Goal: Obtain resource: Download file/media

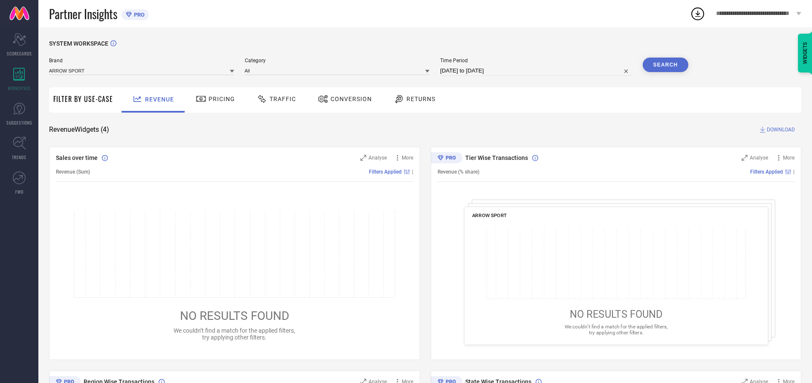
click at [274, 99] on span "Traffic" at bounding box center [282, 98] width 26 height 7
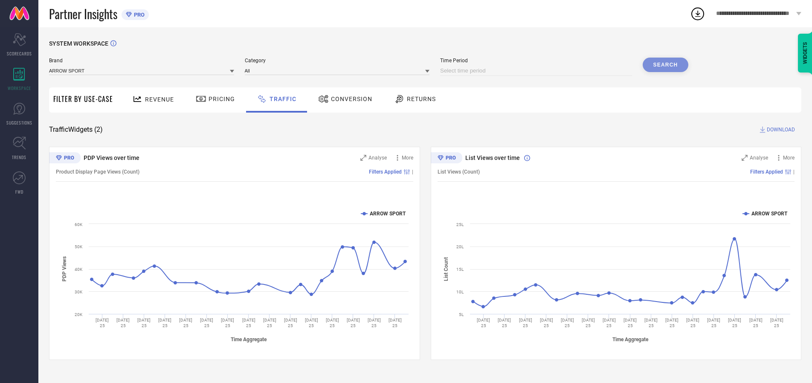
click at [537, 71] on input at bounding box center [536, 71] width 192 height 10
select select "8"
select select "2025"
select select "9"
select select "2025"
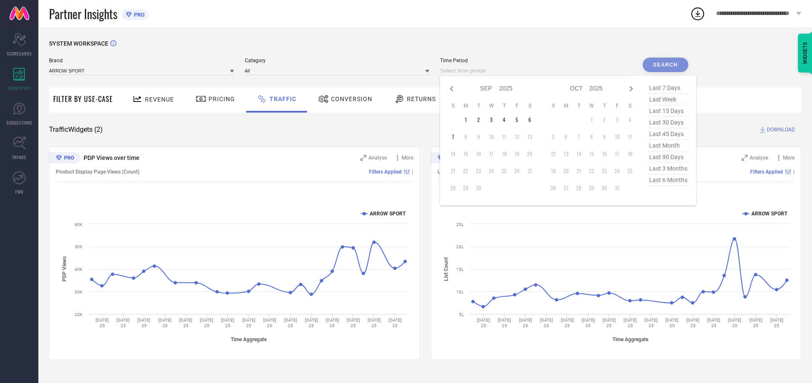
click at [455, 137] on td "7" at bounding box center [452, 136] width 13 height 13
type input "[DATE] to [DATE]"
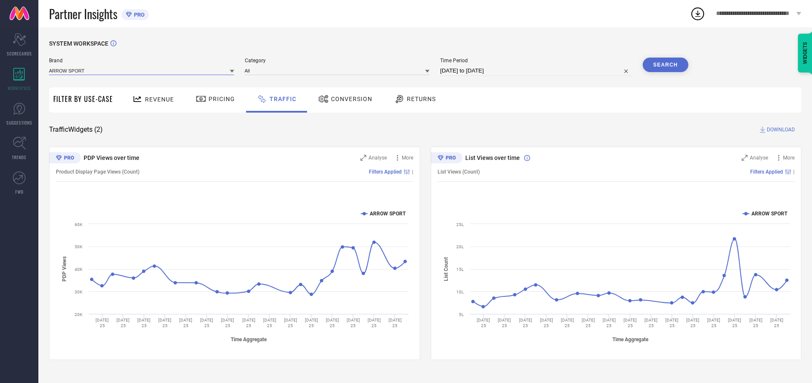
click at [142, 70] on input at bounding box center [141, 70] width 185 height 9
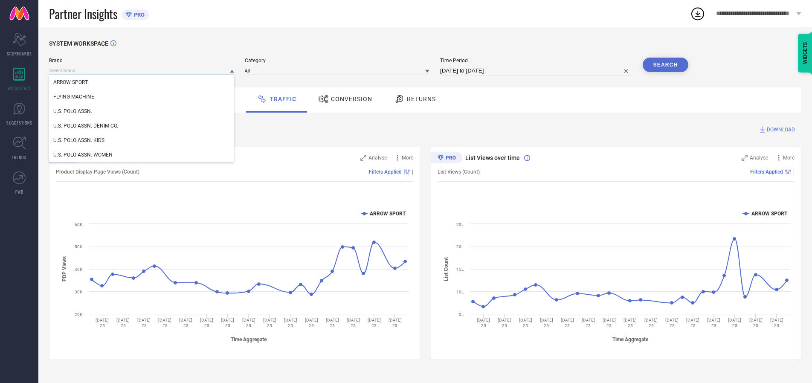
click at [142, 70] on input at bounding box center [141, 70] width 185 height 9
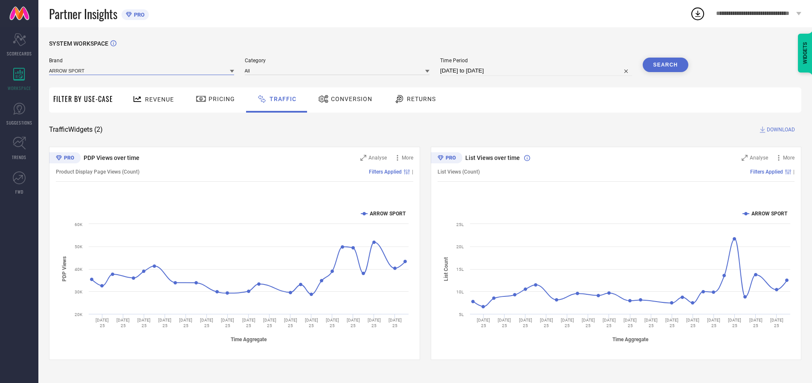
click at [142, 70] on input at bounding box center [141, 70] width 185 height 9
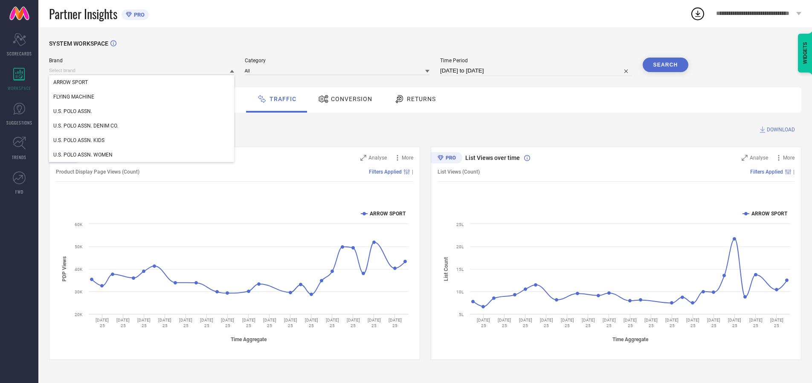
click at [142, 111] on div "U.S. POLO ASSN." at bounding box center [141, 111] width 185 height 14
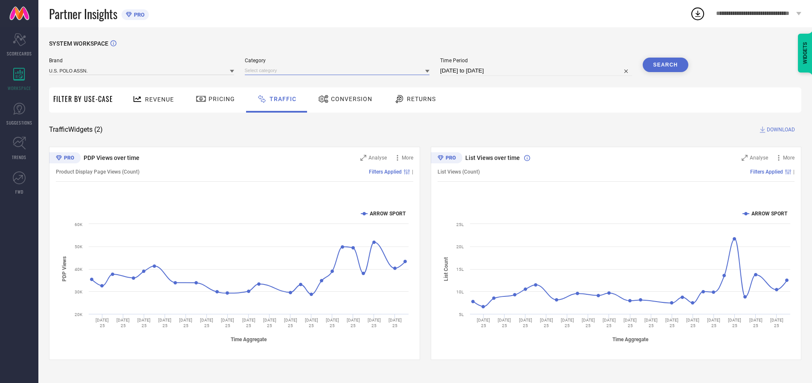
click at [339, 70] on input at bounding box center [337, 70] width 185 height 9
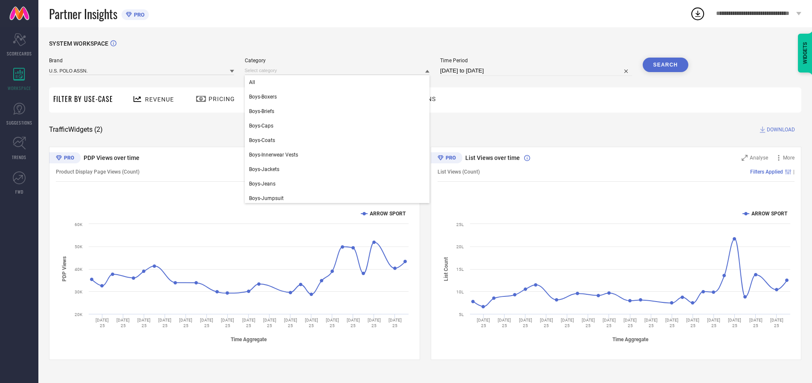
click at [339, 82] on div "All" at bounding box center [337, 82] width 185 height 14
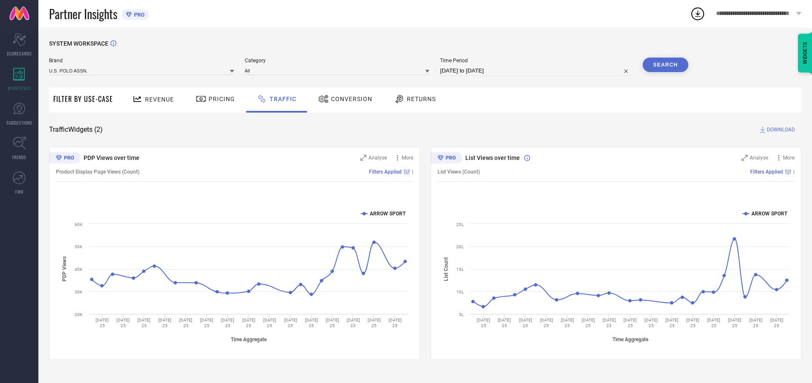
click at [665, 65] on button "Search" at bounding box center [665, 65] width 46 height 14
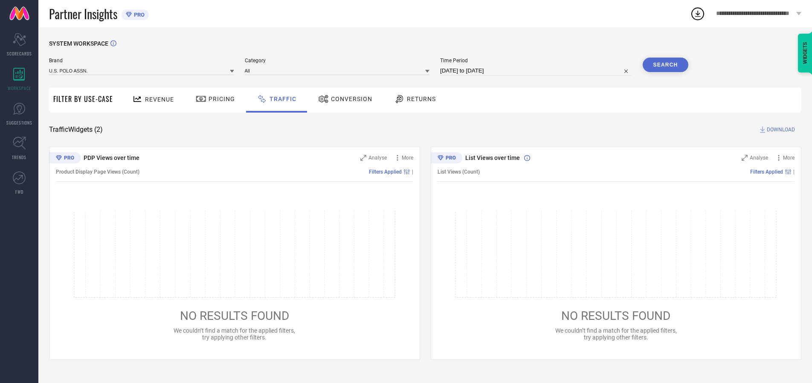
click at [779, 130] on span "DOWNLOAD" at bounding box center [780, 129] width 28 height 9
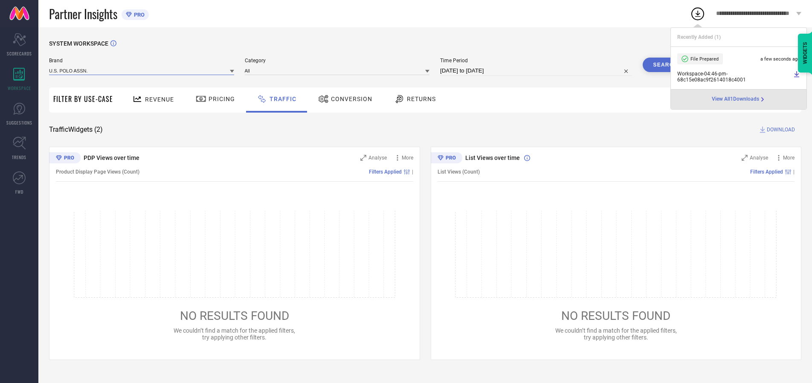
click at [142, 70] on input at bounding box center [141, 70] width 185 height 9
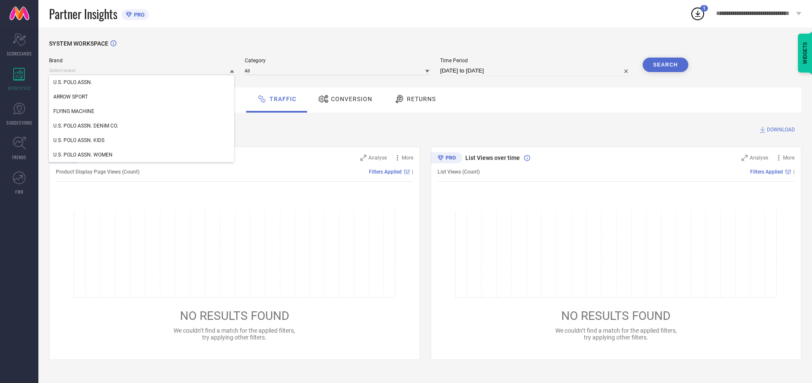
click at [142, 126] on div "U.S. POLO ASSN. DENIM CO." at bounding box center [141, 125] width 185 height 14
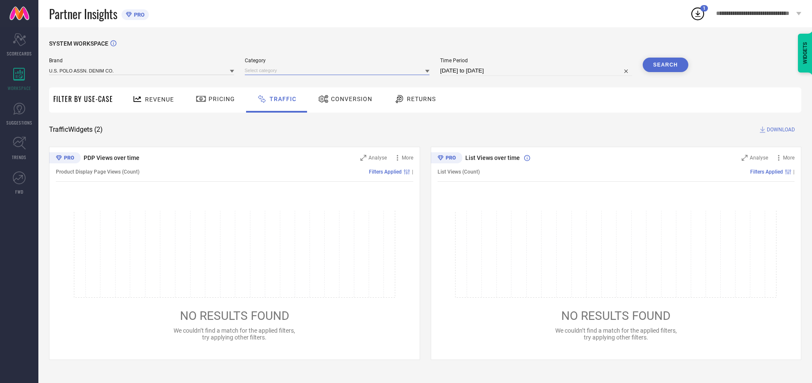
click at [339, 70] on input at bounding box center [337, 70] width 185 height 9
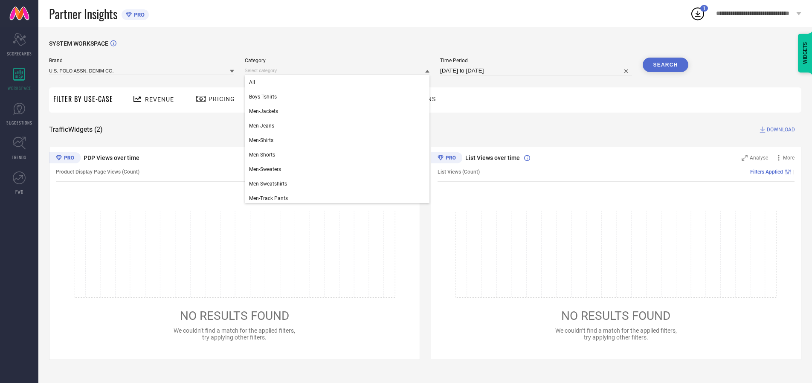
click at [339, 82] on div "All" at bounding box center [337, 82] width 185 height 14
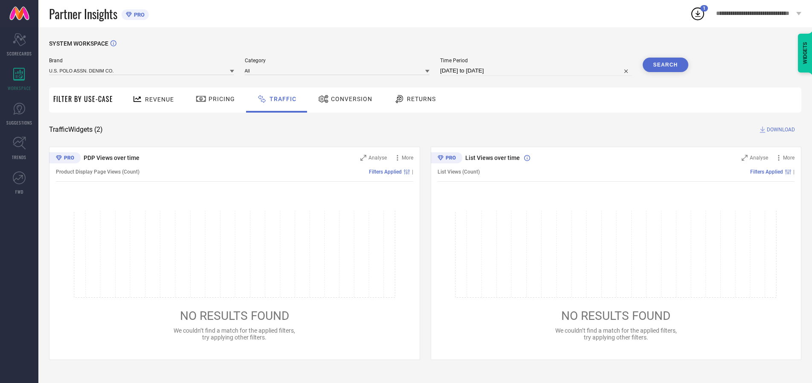
click at [665, 65] on button "Search" at bounding box center [665, 65] width 46 height 14
click at [779, 130] on span "DOWNLOAD" at bounding box center [780, 129] width 28 height 9
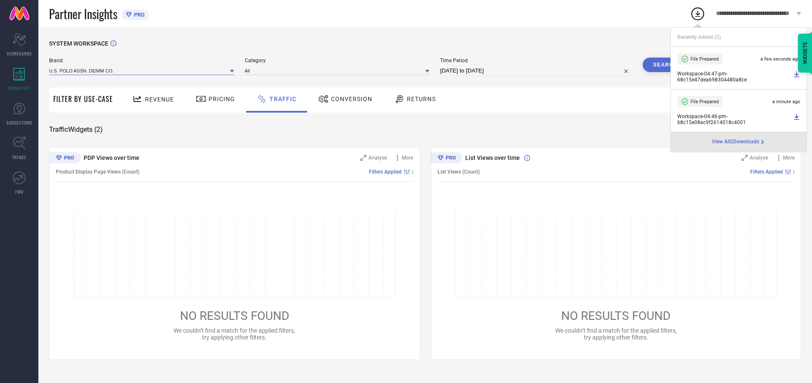
click at [142, 70] on input at bounding box center [141, 70] width 185 height 9
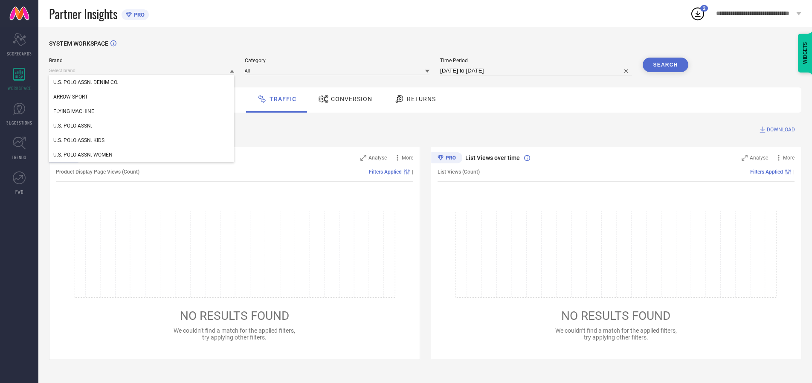
click at [142, 140] on div "U.S. POLO ASSN. KIDS" at bounding box center [141, 140] width 185 height 14
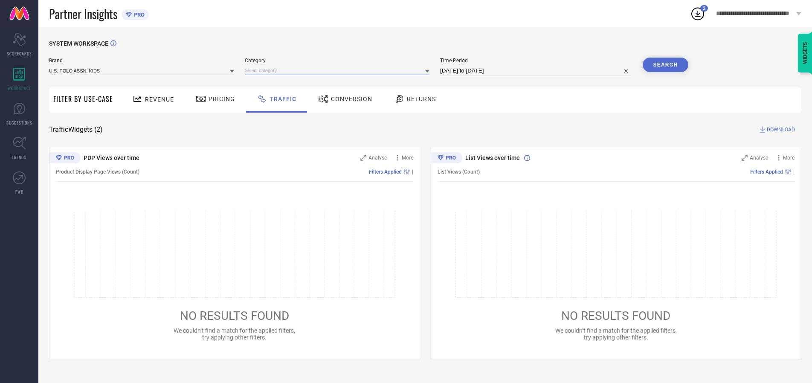
click at [339, 70] on input at bounding box center [337, 70] width 185 height 9
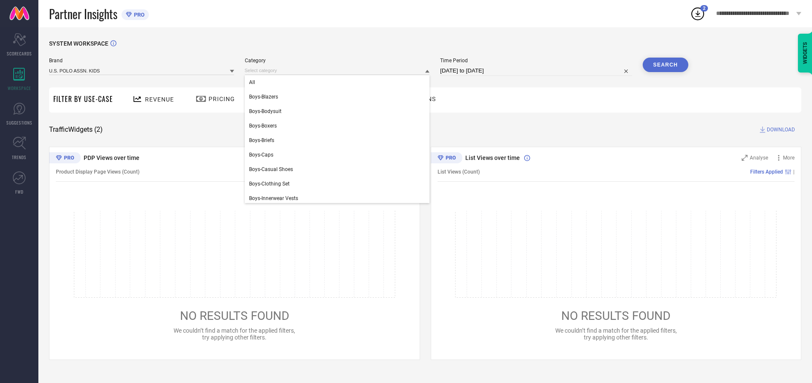
click at [339, 82] on div "All" at bounding box center [337, 82] width 185 height 14
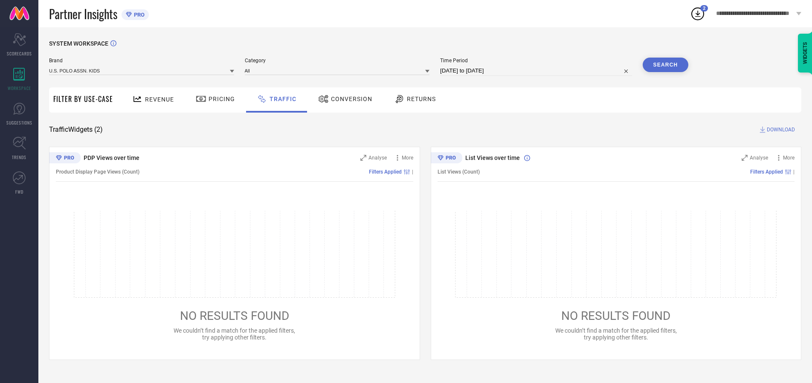
click at [665, 65] on button "Search" at bounding box center [665, 65] width 46 height 14
click at [779, 130] on span "DOWNLOAD" at bounding box center [780, 129] width 28 height 9
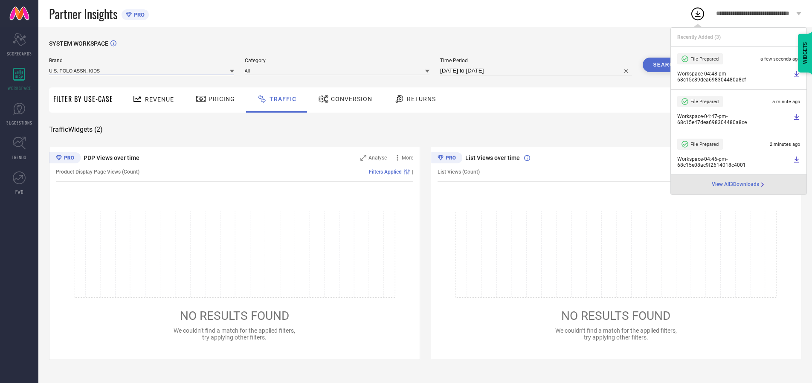
click at [142, 70] on input at bounding box center [141, 70] width 185 height 9
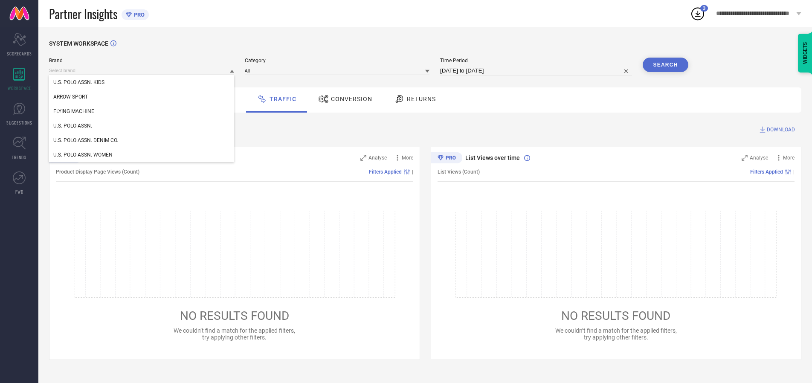
click at [142, 155] on div "U.S. POLO ASSN. WOMEN" at bounding box center [141, 154] width 185 height 14
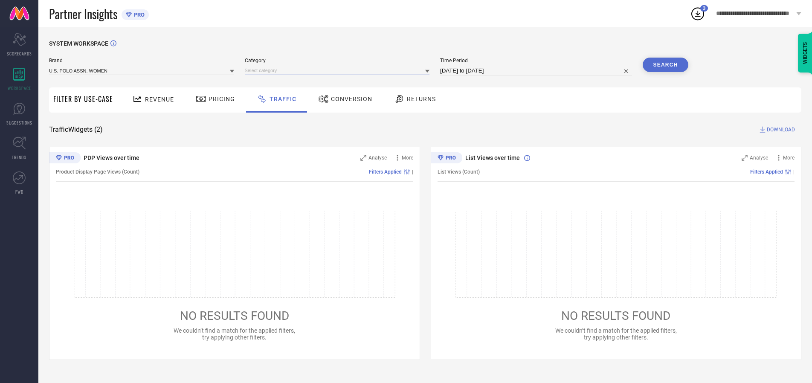
click at [339, 70] on input at bounding box center [337, 70] width 185 height 9
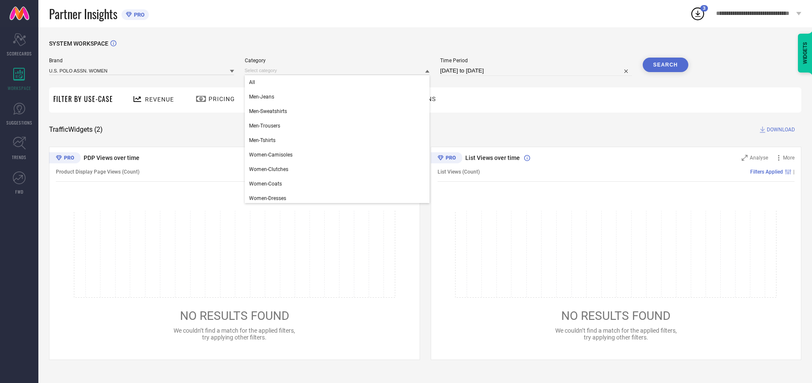
click at [339, 82] on div "All" at bounding box center [337, 82] width 185 height 14
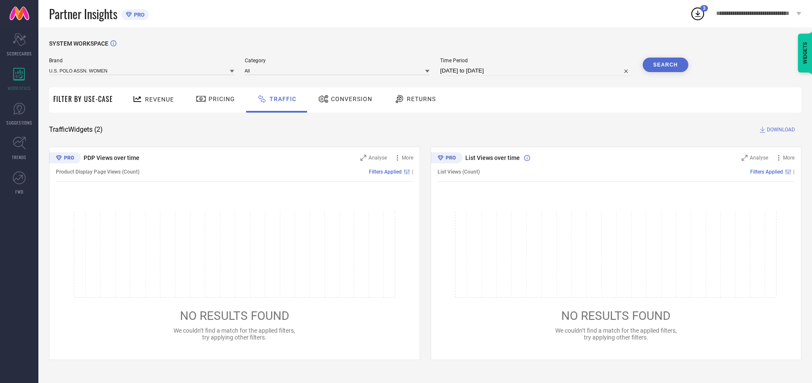
click at [665, 65] on button "Search" at bounding box center [665, 65] width 46 height 14
click at [779, 130] on span "DOWNLOAD" at bounding box center [780, 129] width 28 height 9
